Goal: Information Seeking & Learning: Learn about a topic

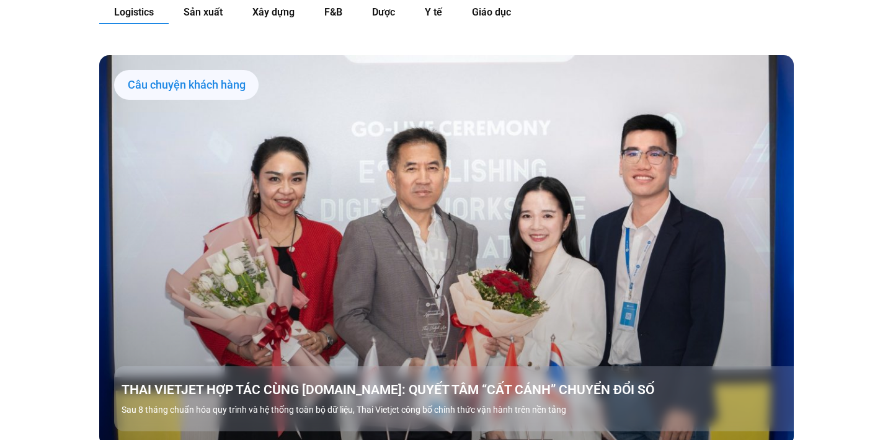
scroll to position [1378, 0]
click at [833, 259] on div "Case study [PERSON_NAME] Logistics Sản xuất Xây dựng F&B Dược Y tế Giáo dục Câu…" at bounding box center [446, 306] width 893 height 765
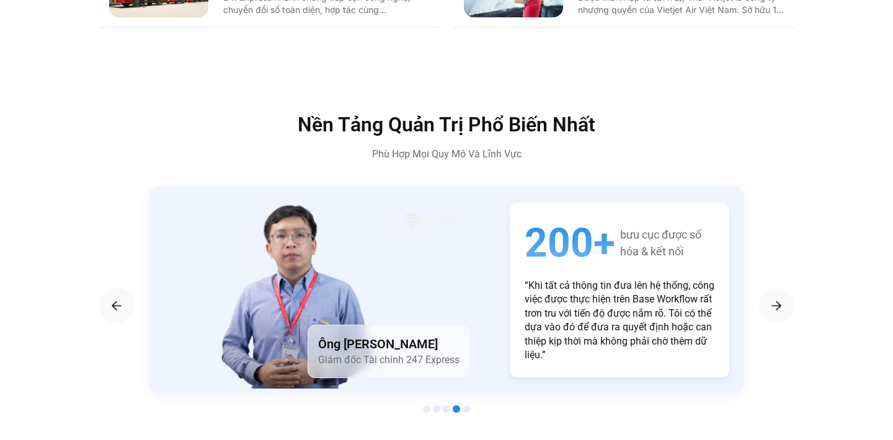
scroll to position [2143, 0]
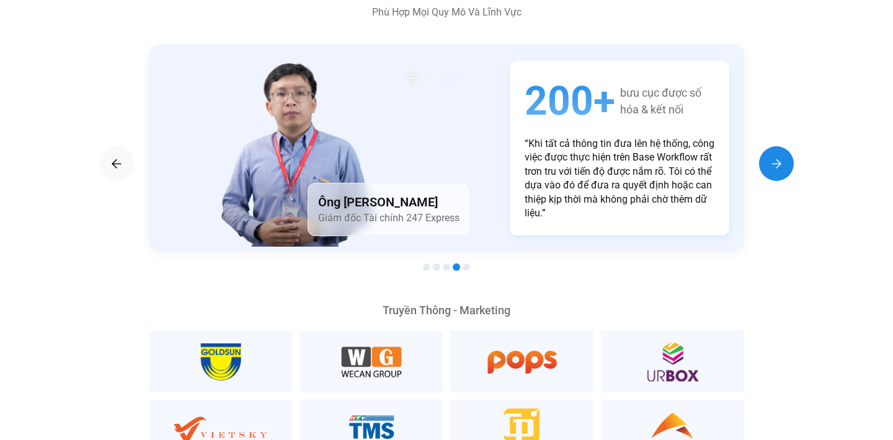
click at [775, 156] on img "Next slide" at bounding box center [776, 163] width 15 height 15
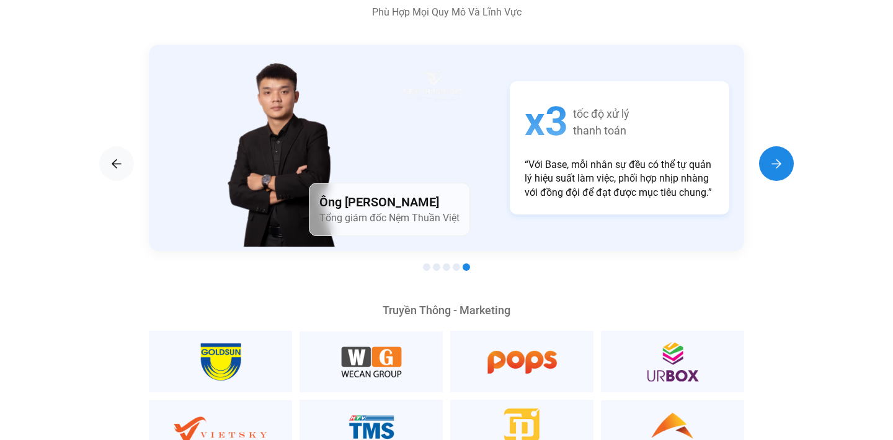
click at [775, 156] on img "Next slide" at bounding box center [776, 163] width 15 height 15
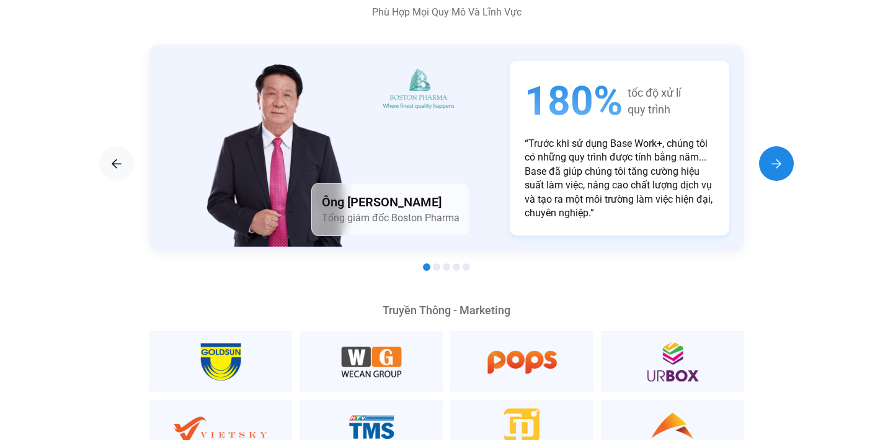
click at [775, 156] on img "Next slide" at bounding box center [776, 163] width 15 height 15
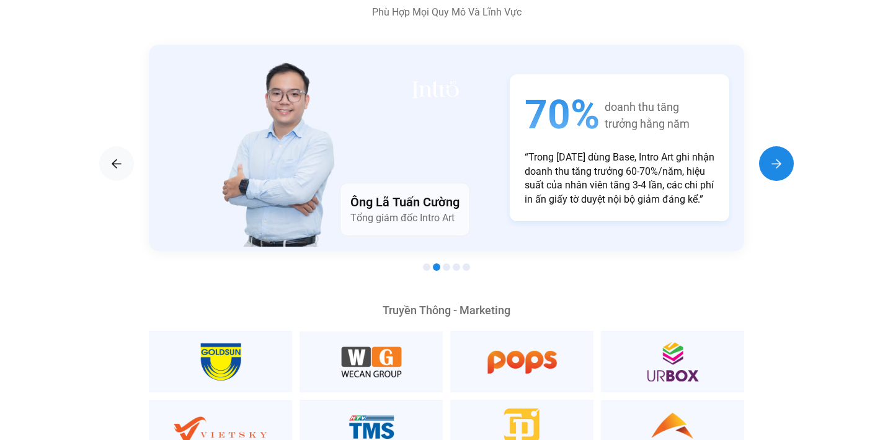
click at [775, 156] on img "Next slide" at bounding box center [776, 163] width 15 height 15
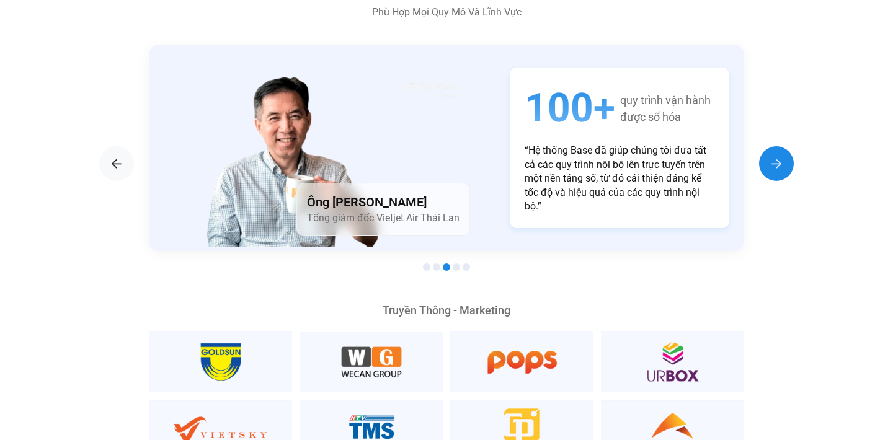
click at [775, 156] on img "Next slide" at bounding box center [776, 163] width 15 height 15
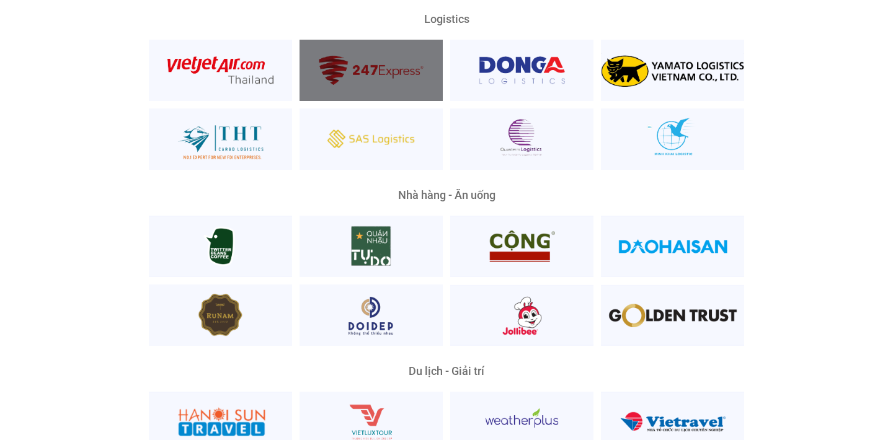
scroll to position [2974, 0]
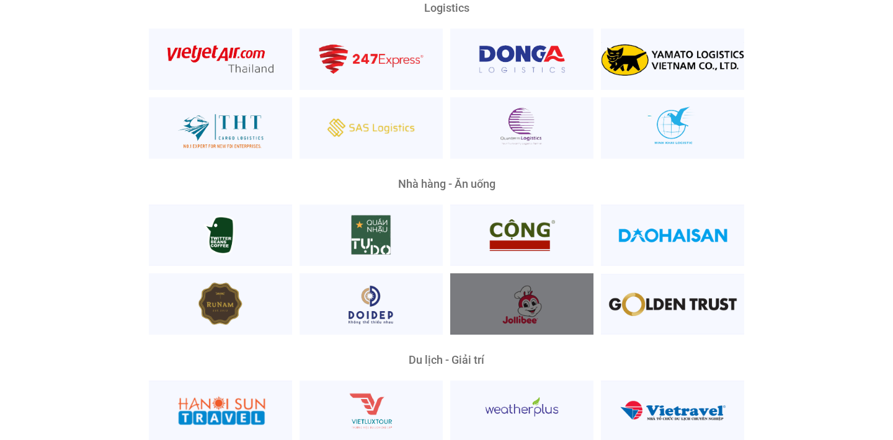
click at [526, 274] on div at bounding box center [521, 304] width 143 height 61
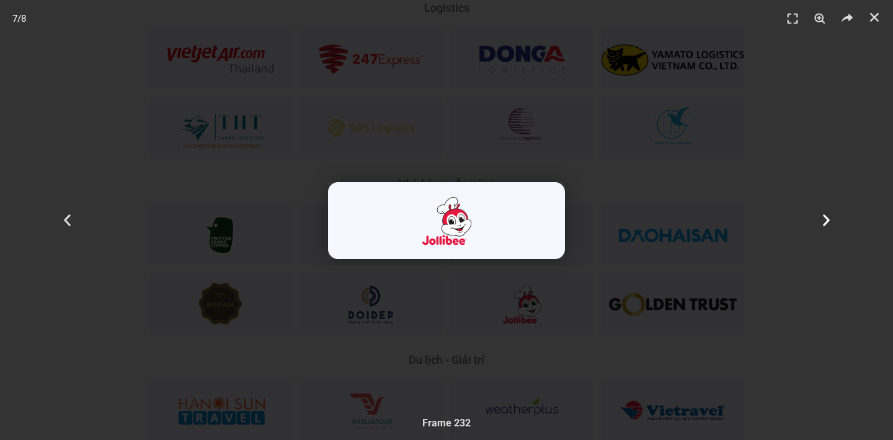
click at [846, 131] on div "Tiếp theo" at bounding box center [826, 220] width 134 height 440
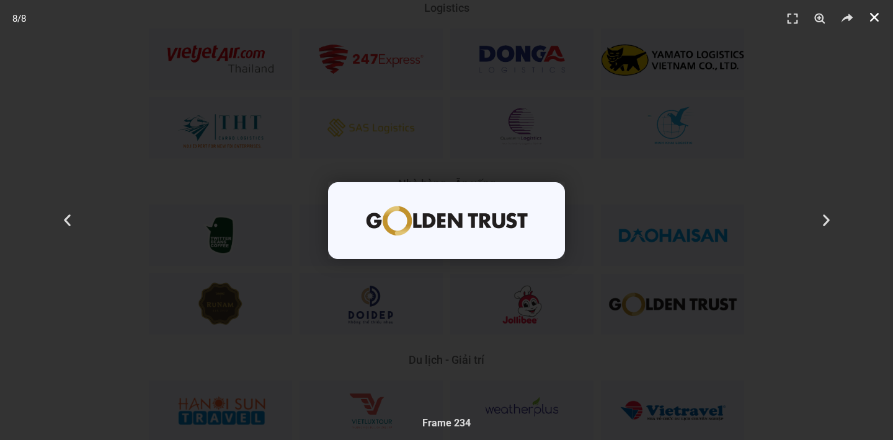
click at [866, 20] on link "Đóng (Esc)" at bounding box center [874, 17] width 19 height 19
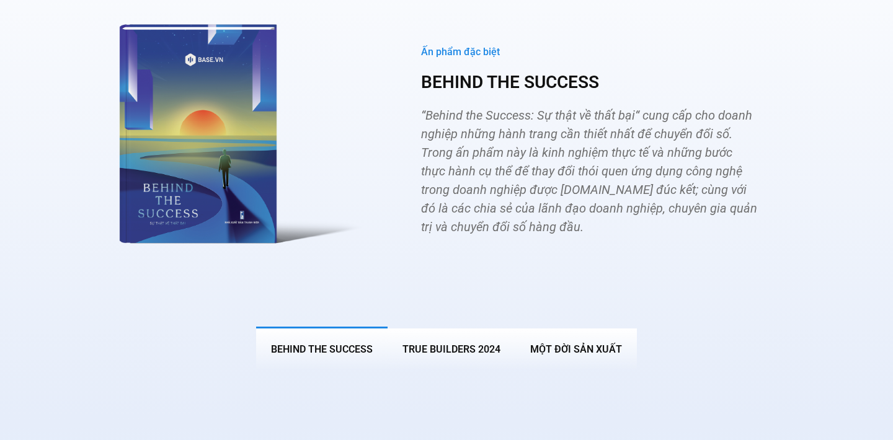
scroll to position [4524, 0]
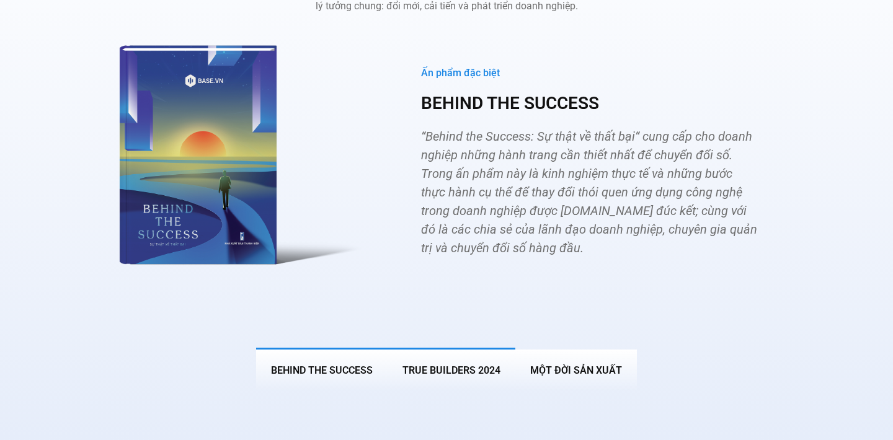
click at [447, 365] on span "True Builders 2024" at bounding box center [452, 371] width 98 height 12
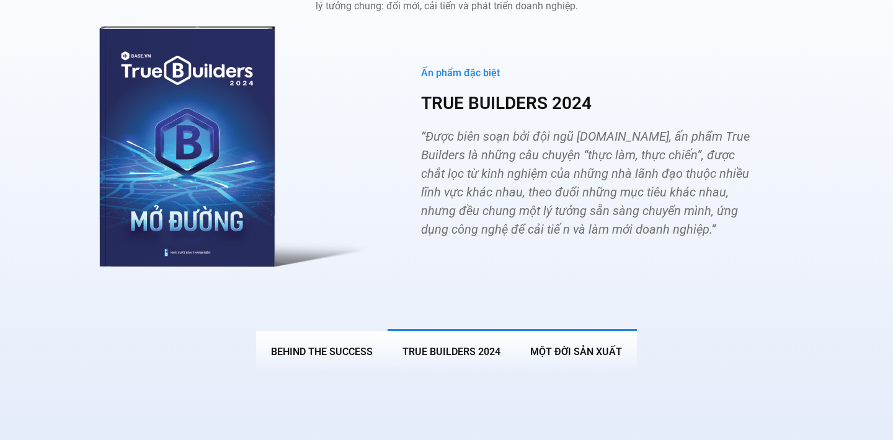
click at [577, 329] on button "MỘT ĐỜI SẢN XUẤT" at bounding box center [576, 350] width 122 height 43
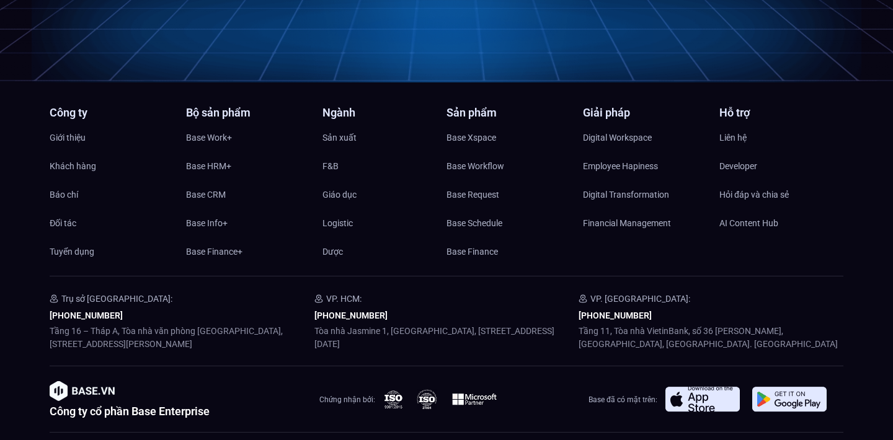
scroll to position [5954, 0]
